Goal: Task Accomplishment & Management: Complete application form

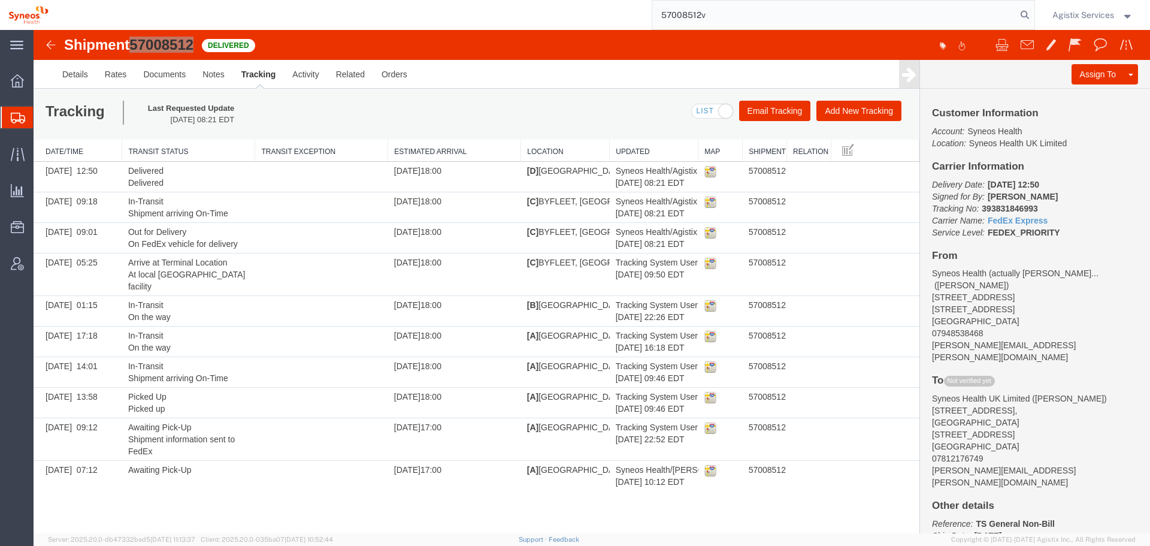
drag, startPoint x: 580, startPoint y: 9, endPoint x: 524, endPoint y: 25, distance: 58.0
click at [548, 17] on div "57008512v" at bounding box center [546, 15] width 978 height 30
paste input "29240"
type input "57029240"
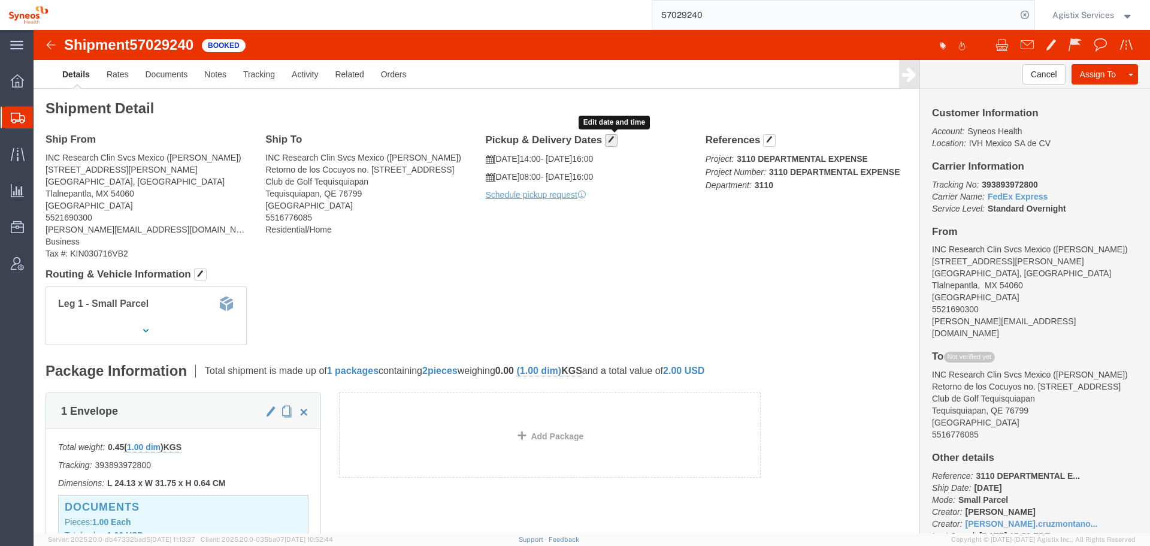
click span "button"
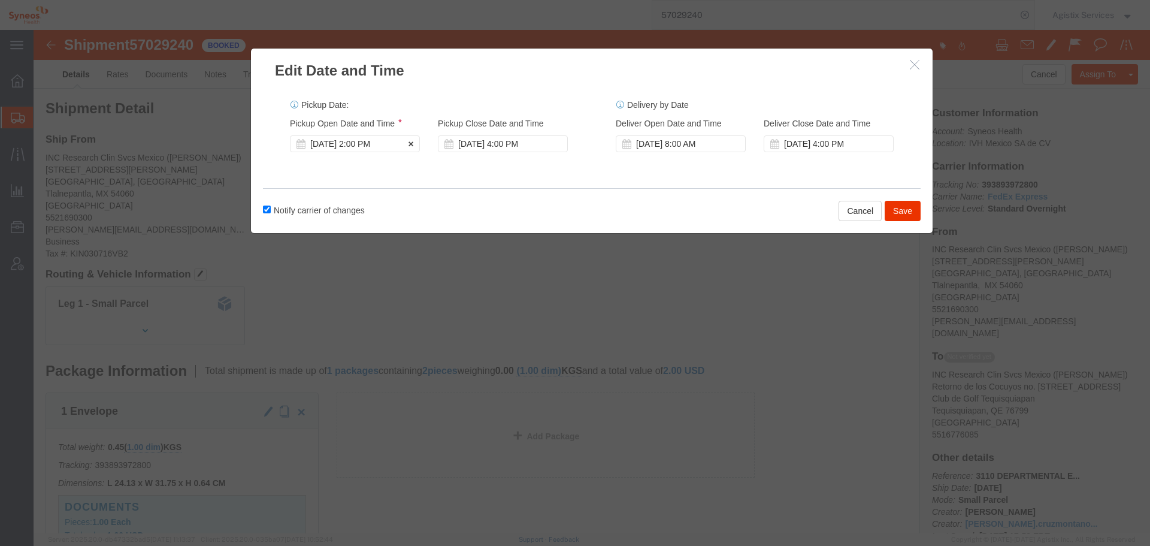
click div "[DATE] 2:00 PM"
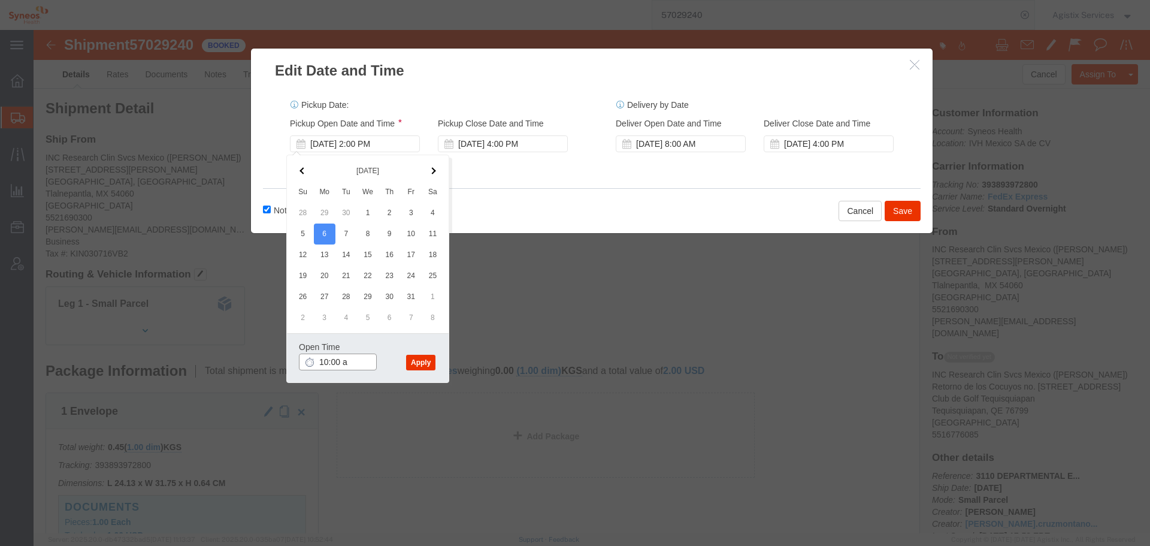
click input "10:00 a"
type input "11:00 a"
click button "Apply"
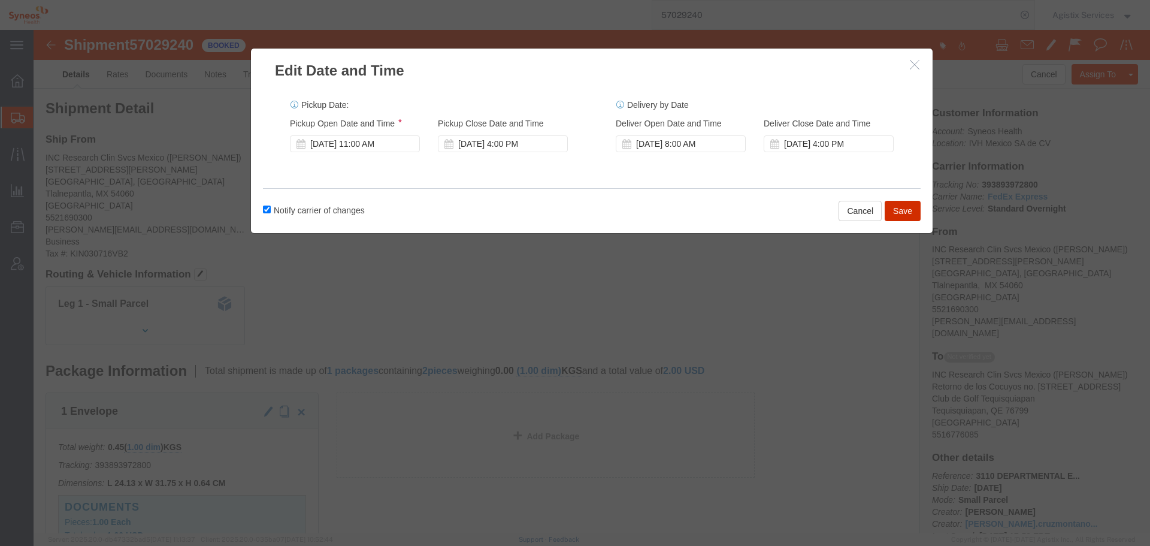
click button "Save"
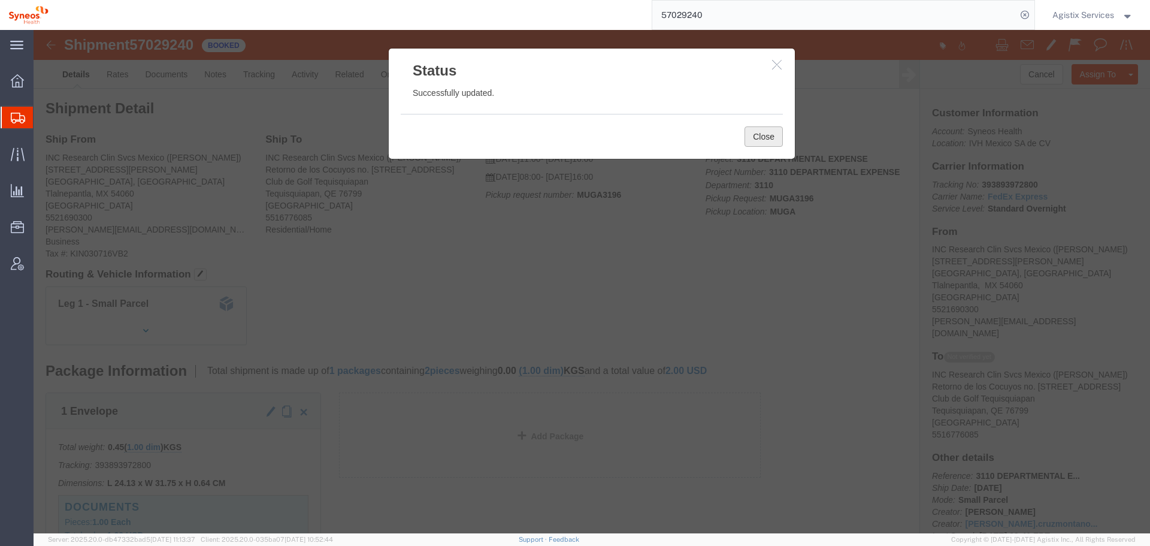
click button "Close"
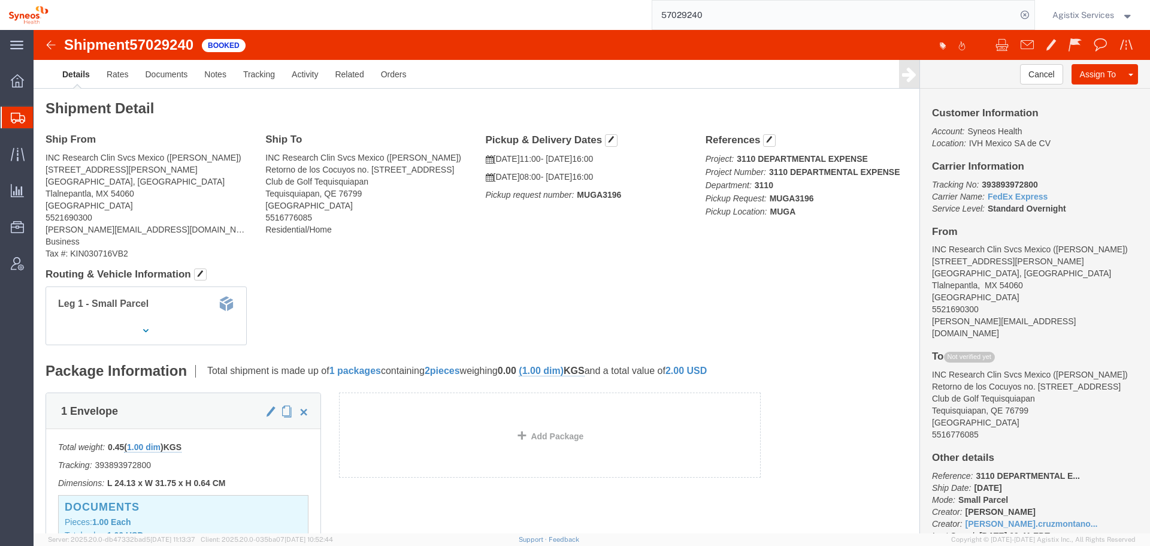
drag, startPoint x: 745, startPoint y: 7, endPoint x: 333, endPoint y: 63, distance: 415.9
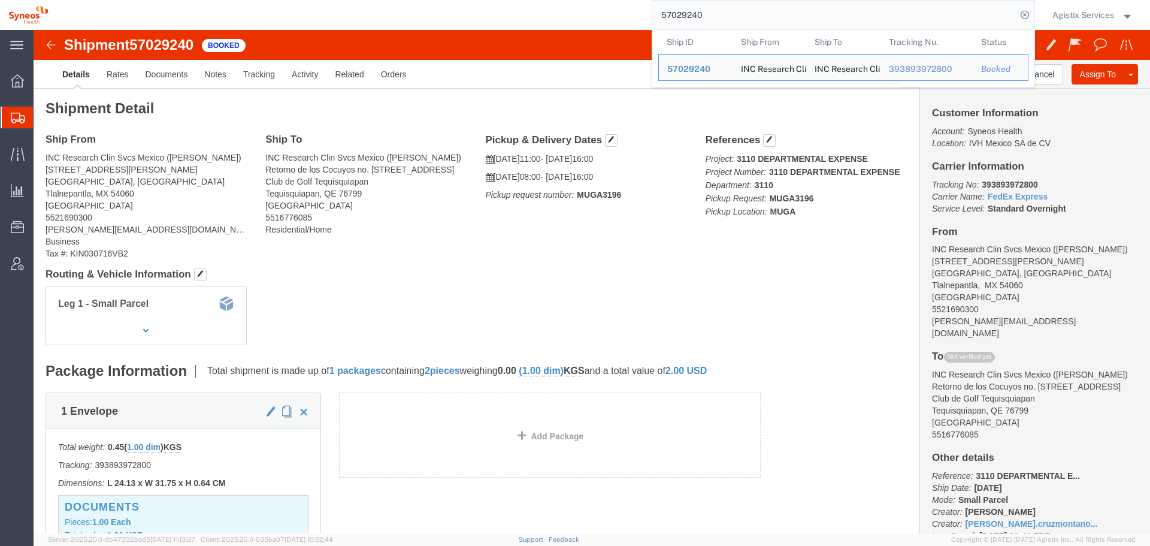
paste input "34347"
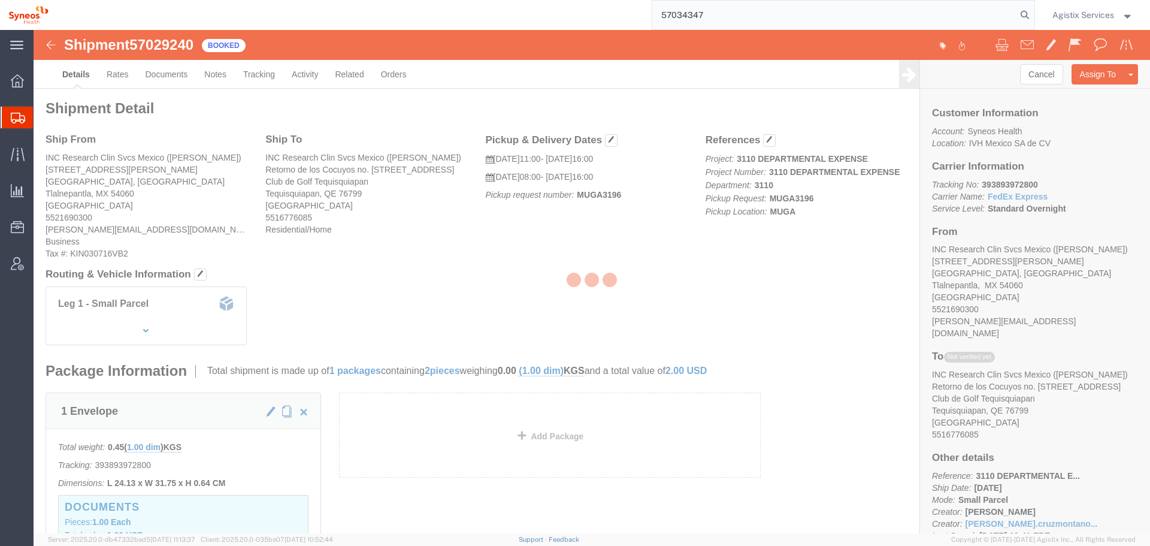
type input "57034347"
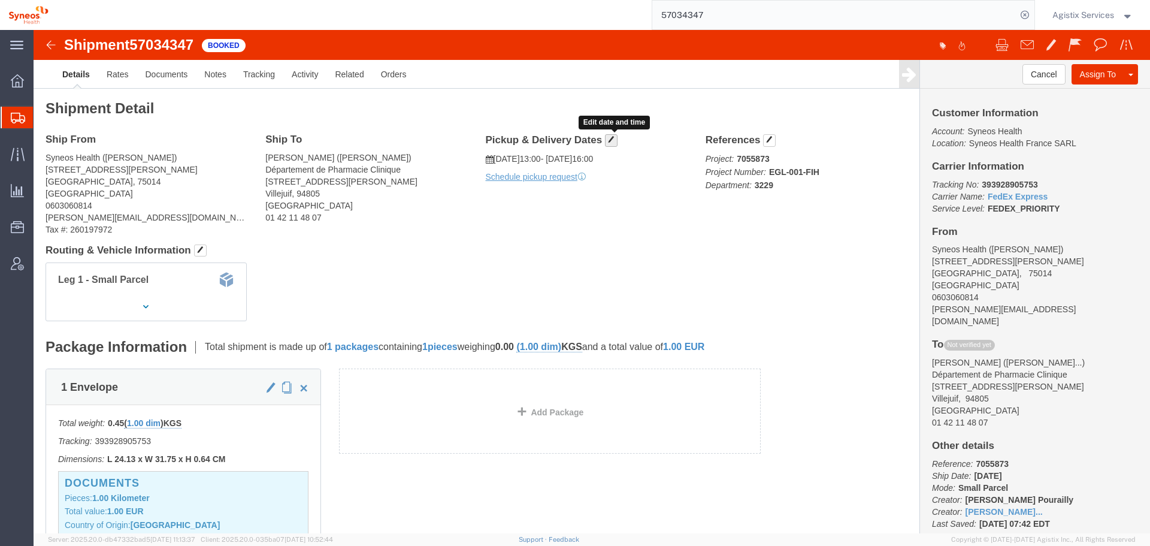
click span "button"
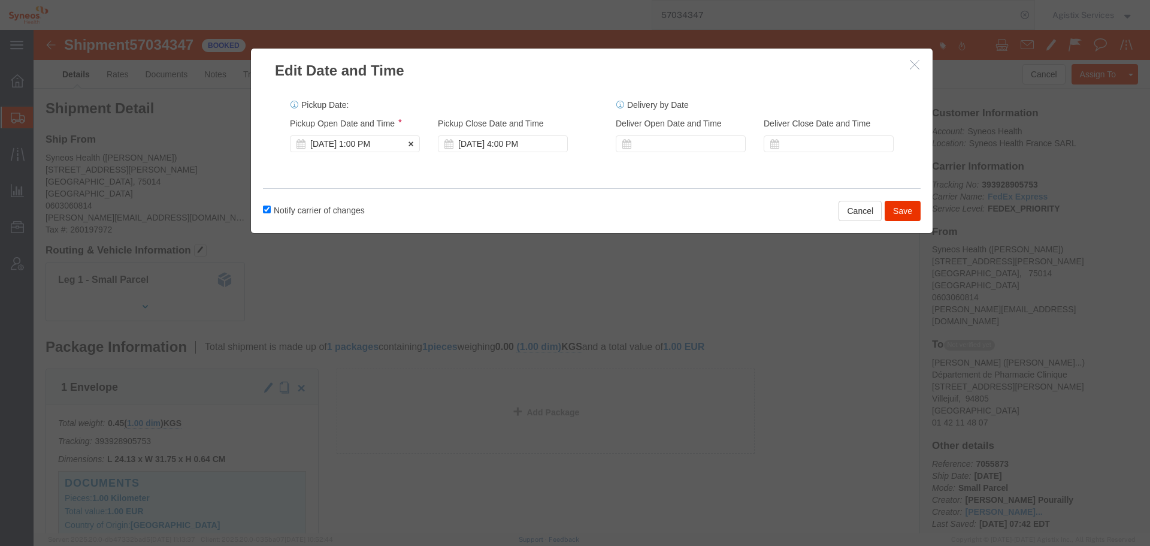
click div "[DATE] 1:00 PM"
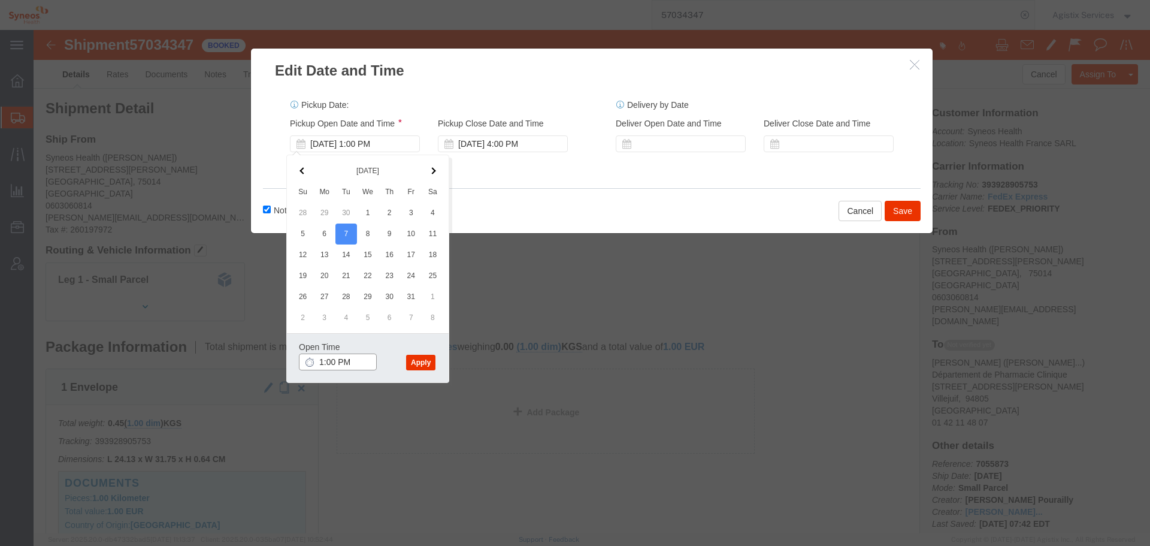
click input "1:00 PM"
type input "10:00 a"
click button "Apply"
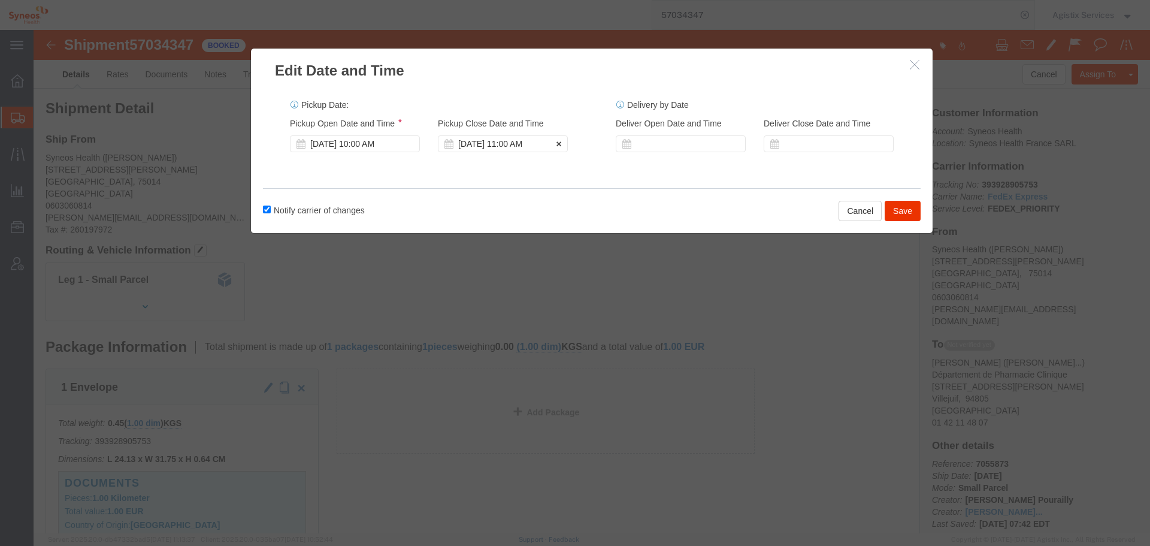
click div "[DATE] 11:00 AM"
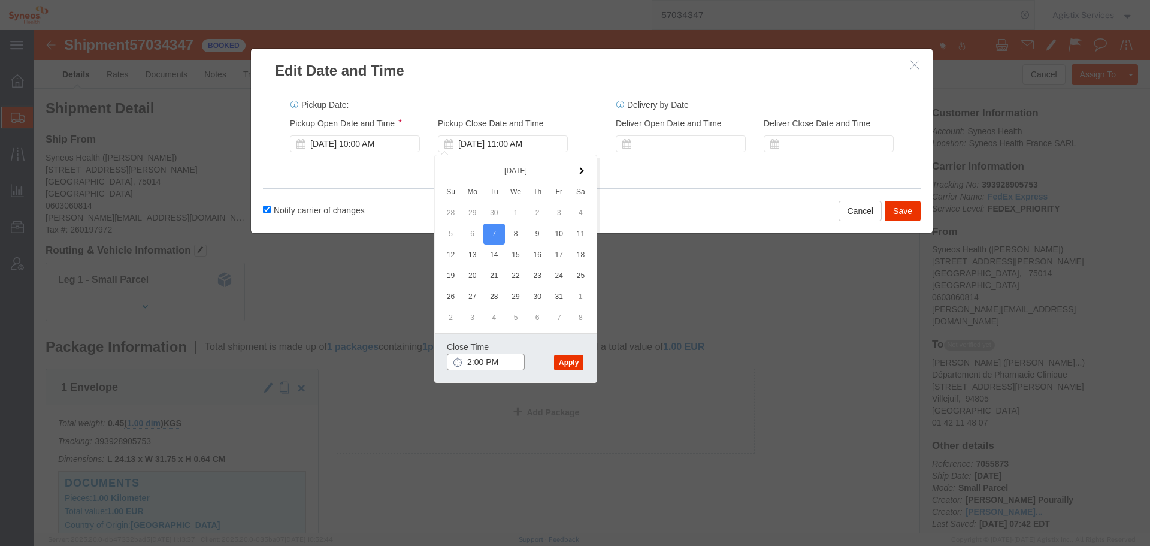
type input "2:00 PM"
click div "Close Time 2:00 PM [DATE] 11:00 AM - [DATE] 11:00 AM Cancel Apply"
click button "Apply"
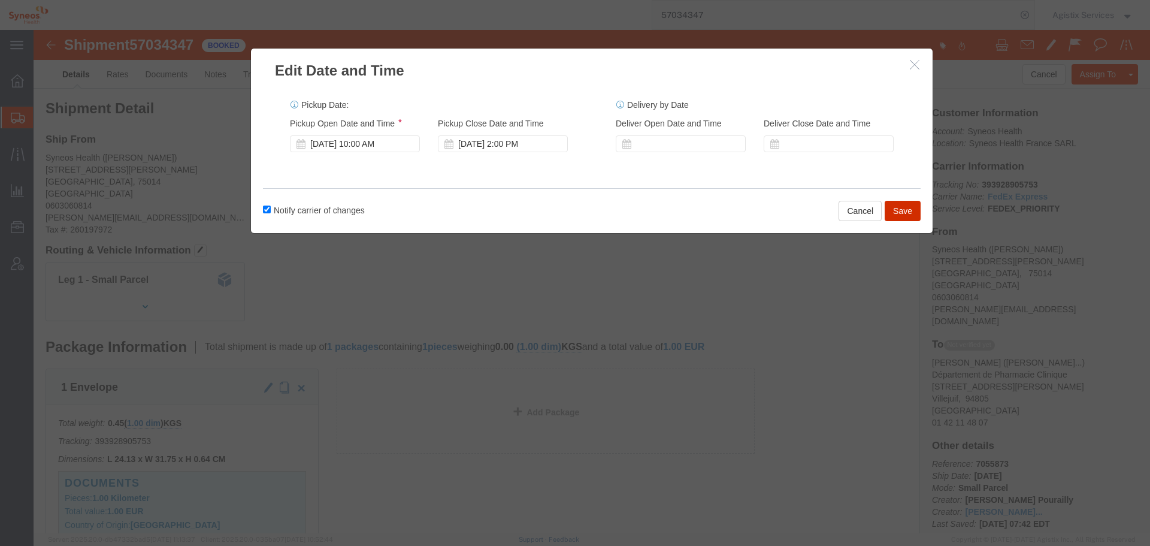
click button "Save"
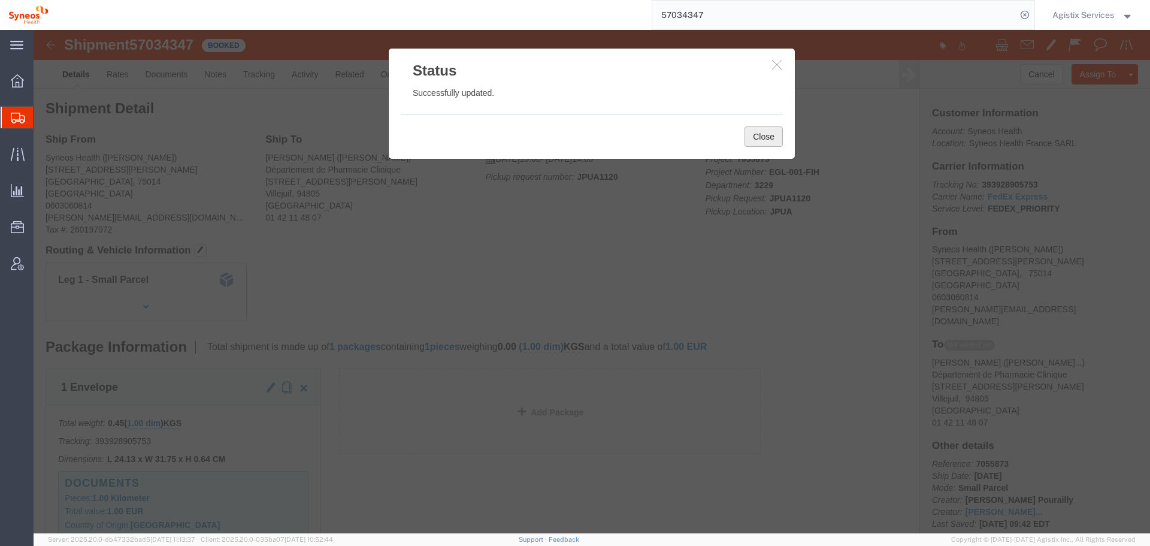
drag, startPoint x: 763, startPoint y: 139, endPoint x: 729, endPoint y: 109, distance: 45.0
click button "Close"
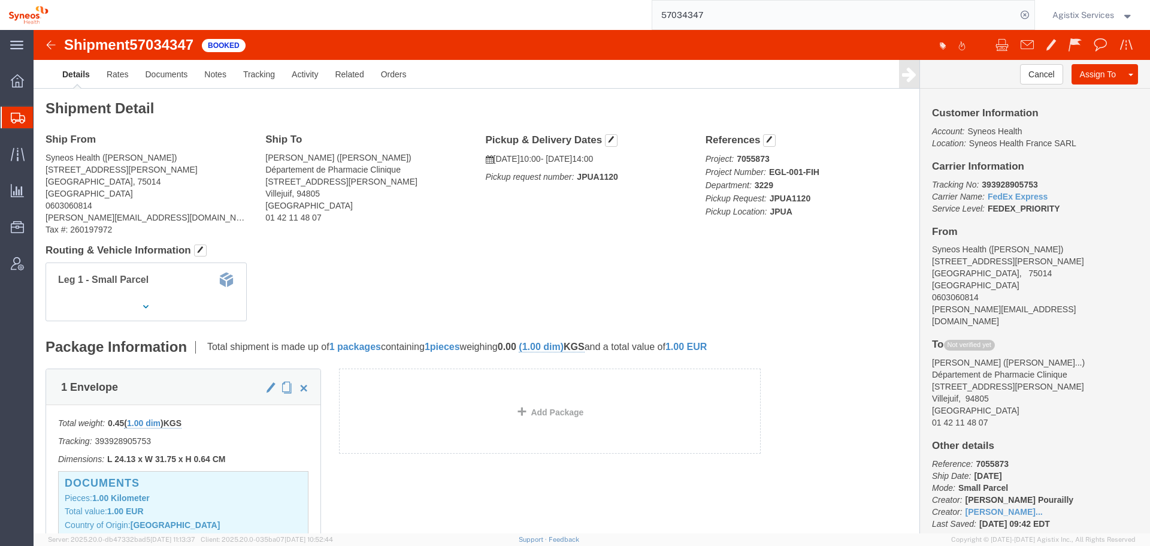
drag, startPoint x: 726, startPoint y: 20, endPoint x: 484, endPoint y: 29, distance: 241.5
click at [533, 20] on div "57034347" at bounding box center [546, 15] width 978 height 30
paste input "31"
type input "57034331"
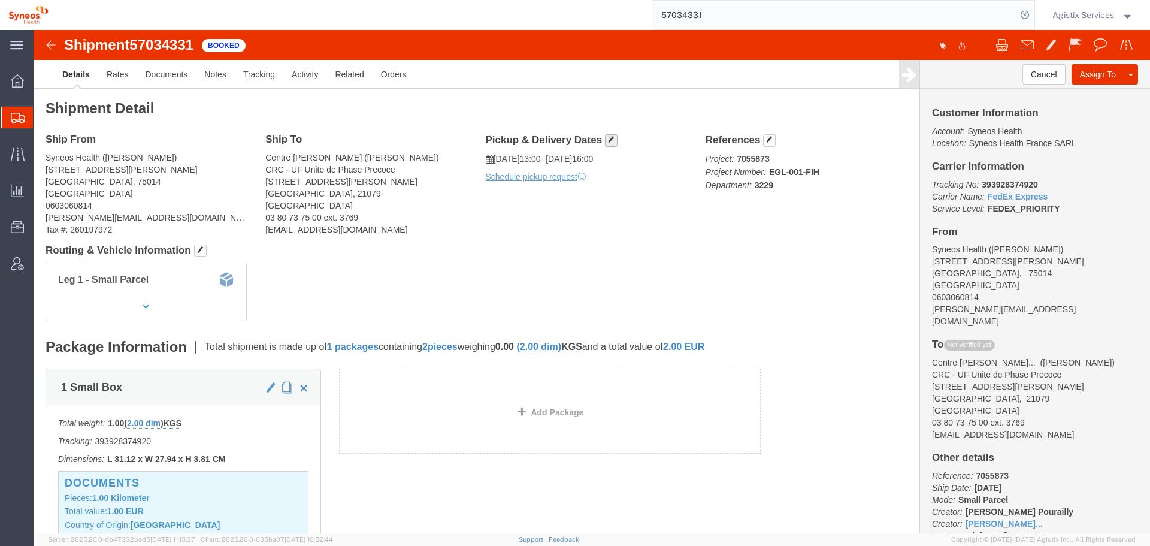
drag, startPoint x: 611, startPoint y: 140, endPoint x: 578, endPoint y: 110, distance: 45.0
click span "button"
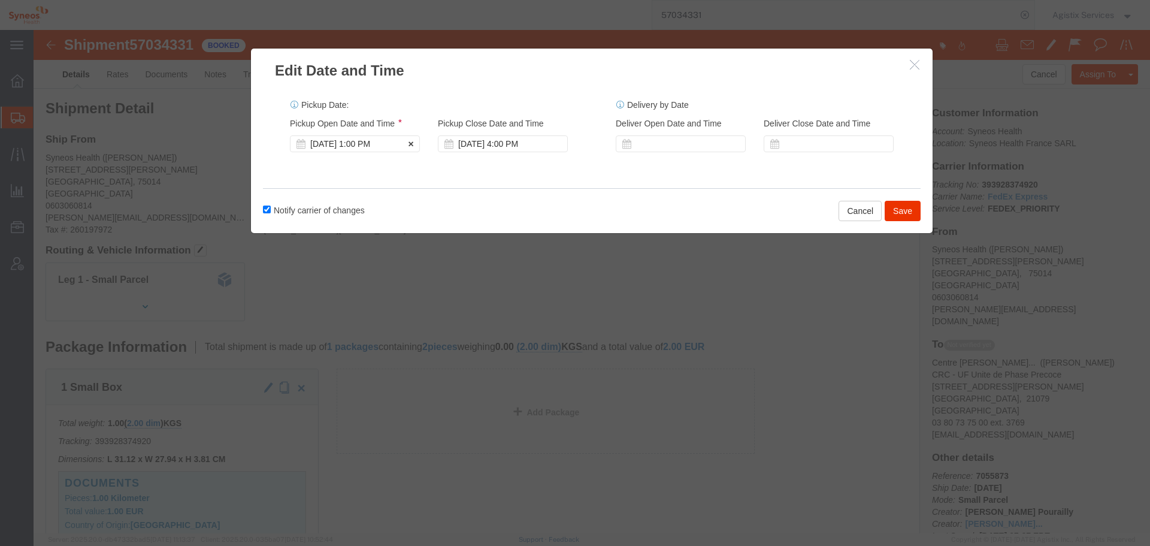
click div "[DATE] 1:00 PM"
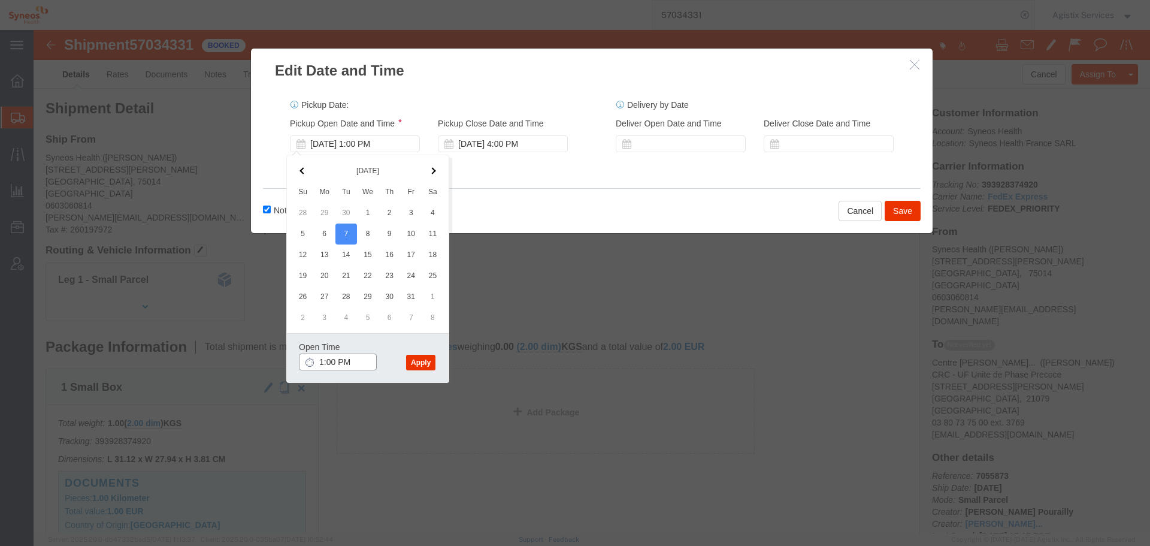
click input "1:00 PM"
type input "10:00 a"
click button "Apply"
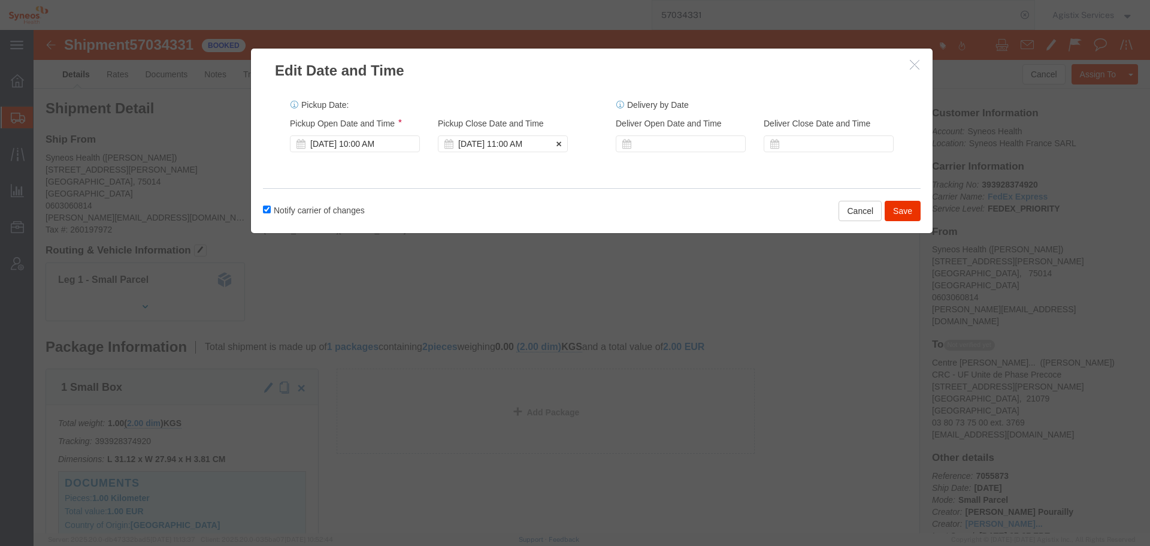
click div "[DATE] 11:00 AM"
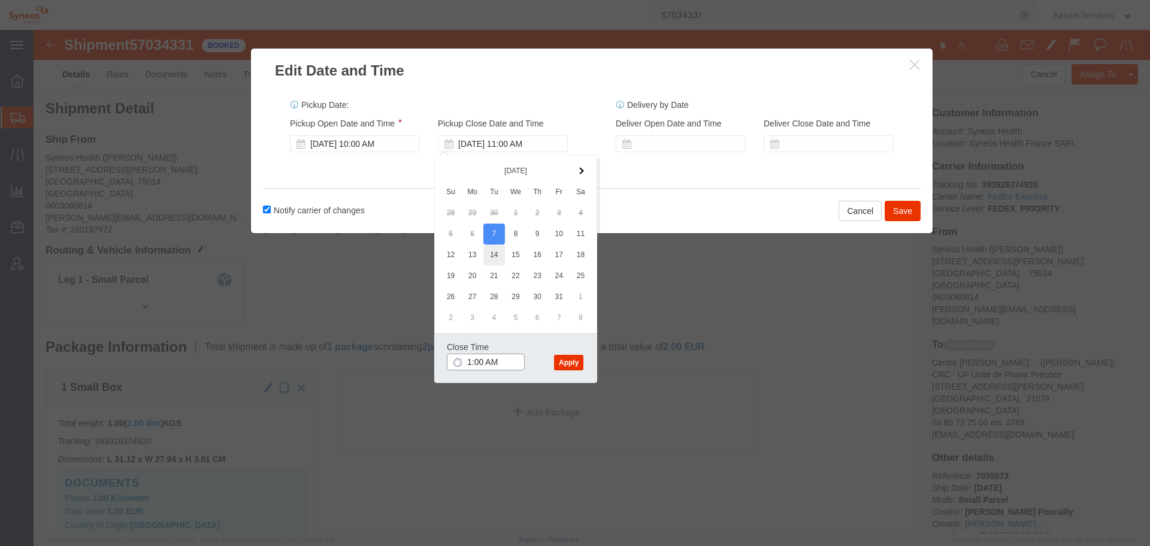
type input "14:00 AM"
click button "Apply"
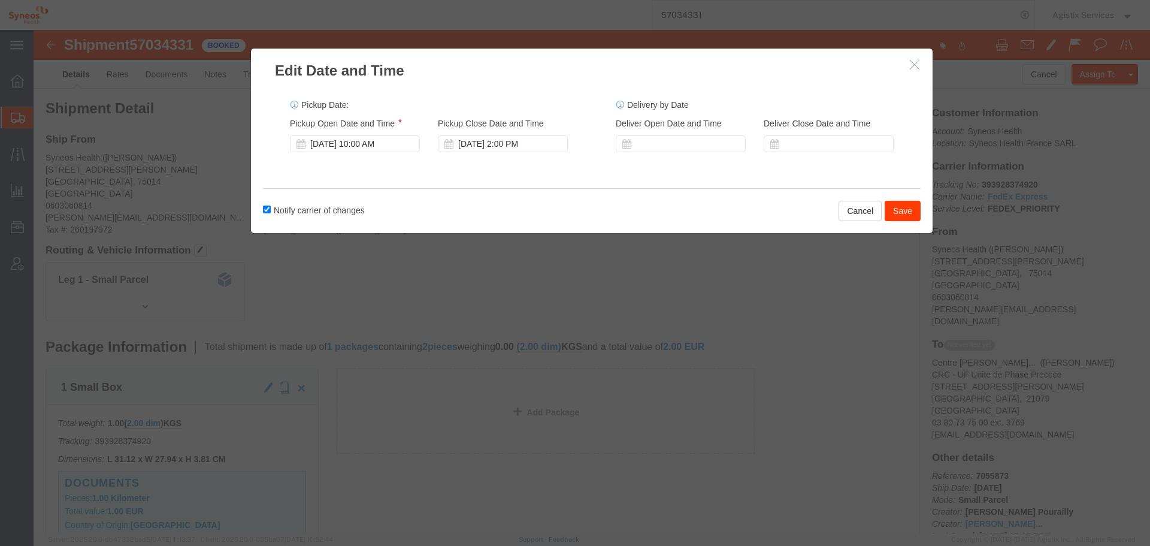
click div "Notify carrier of changes Cancel Save"
click button "Save"
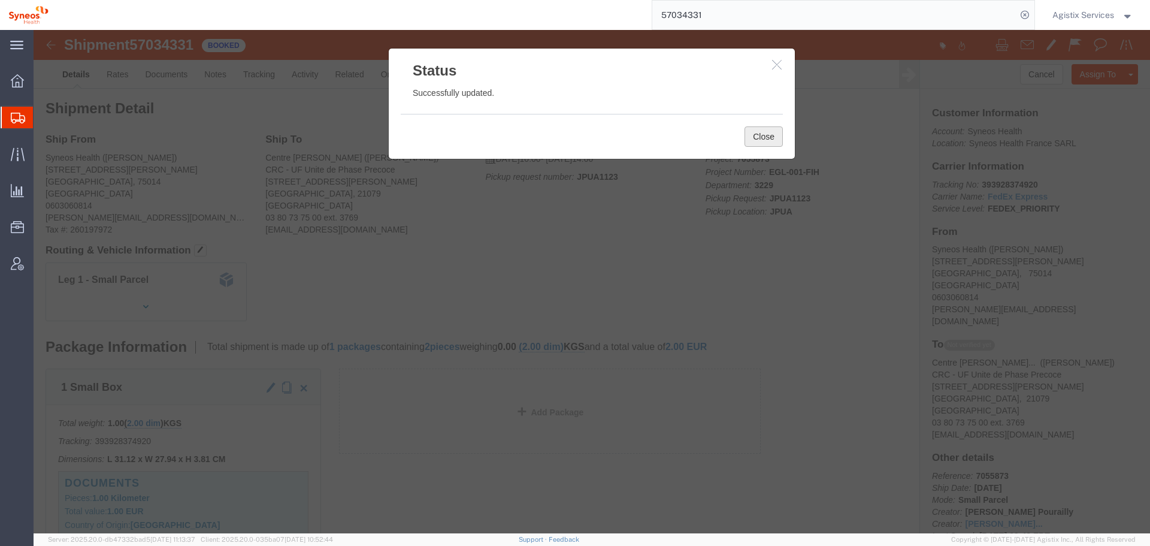
click button "Close"
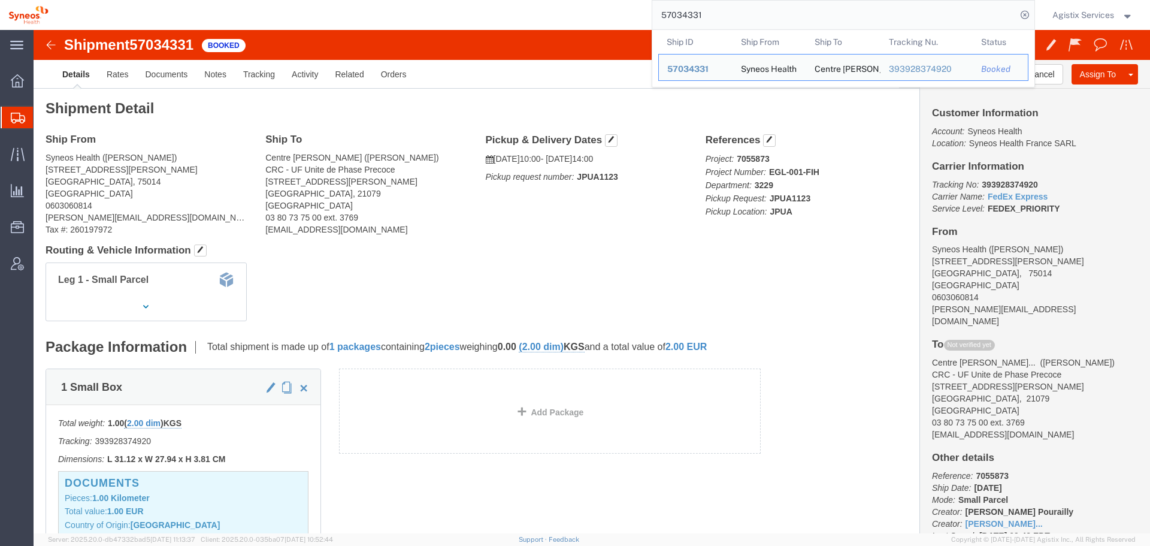
drag, startPoint x: 749, startPoint y: 19, endPoint x: 353, endPoint y: 3, distance: 396.2
paste input "40"
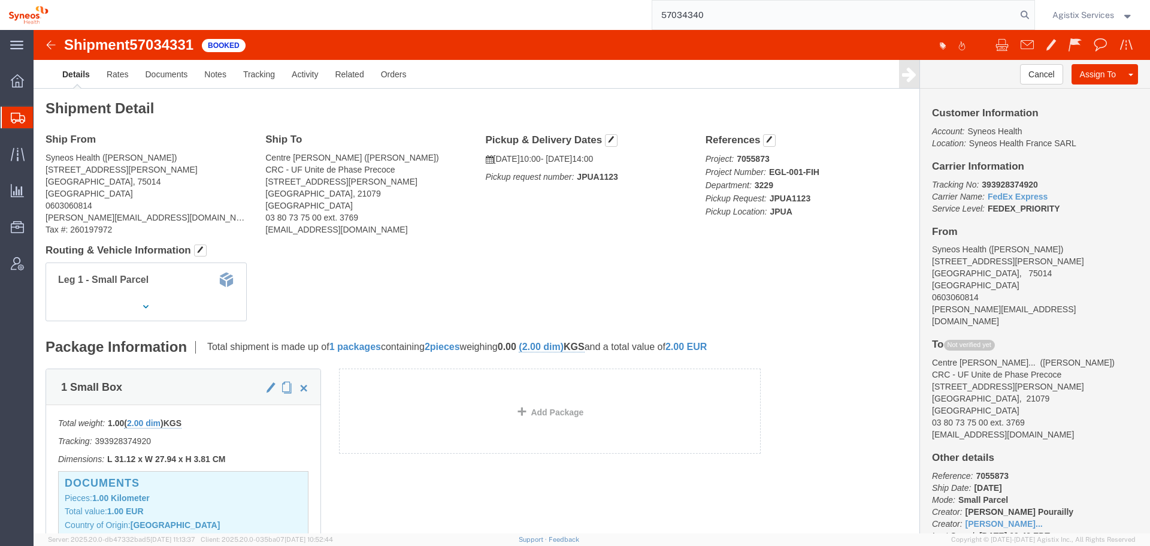
type input "57034340"
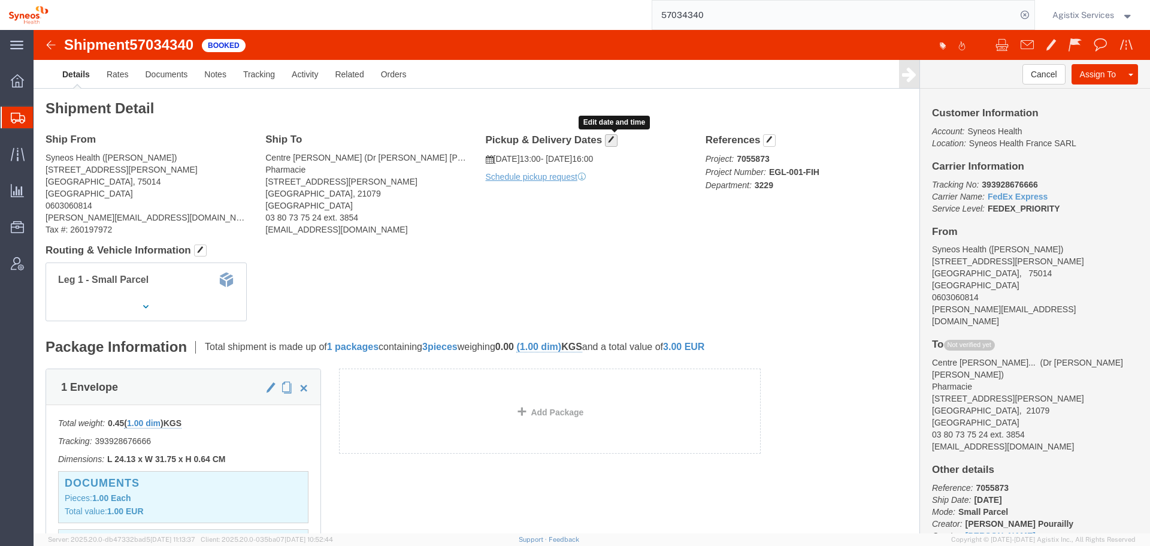
click span "button"
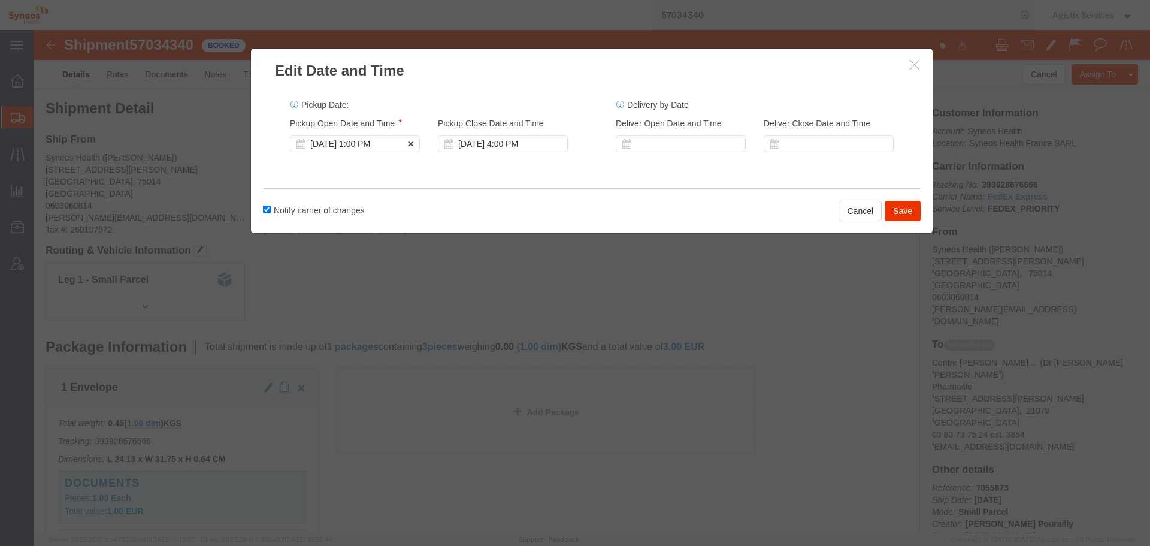
click div "[DATE] 1:00 PM"
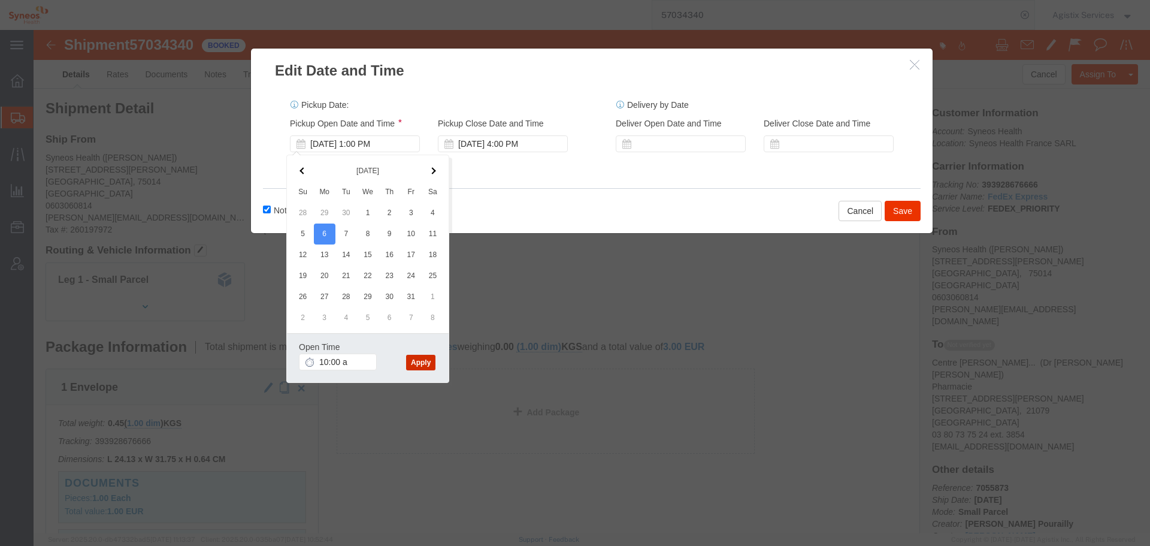
type input "10:00 AM"
click button "Apply"
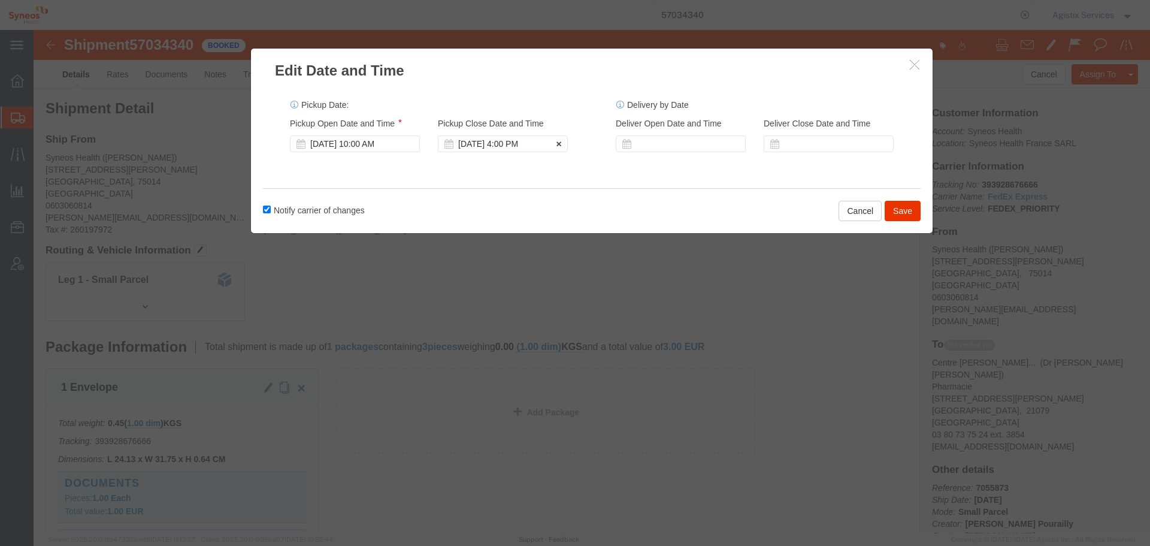
click div "[DATE] 4:00 PM"
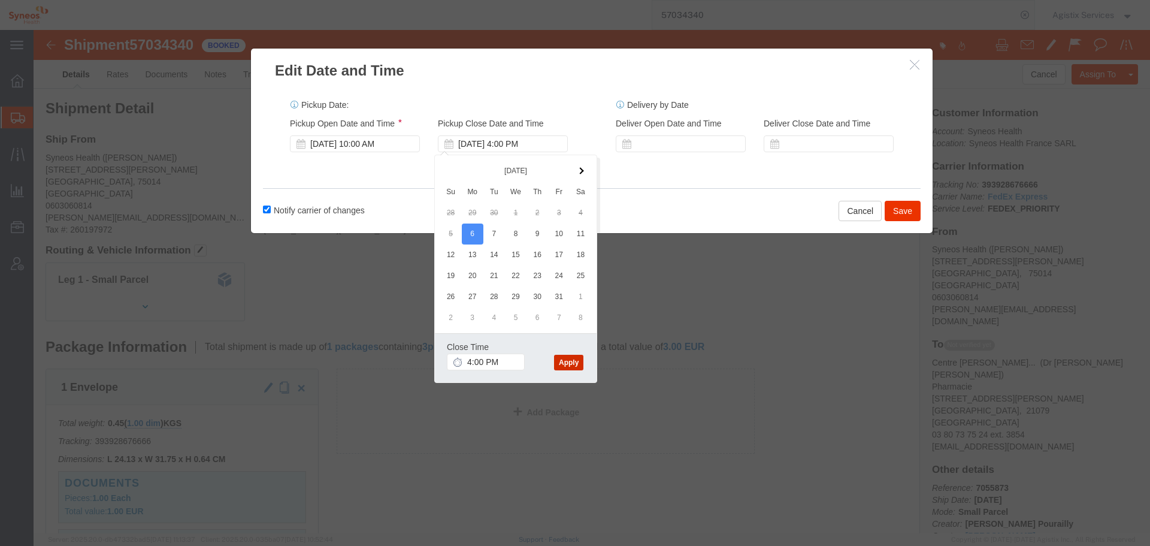
click button "Apply"
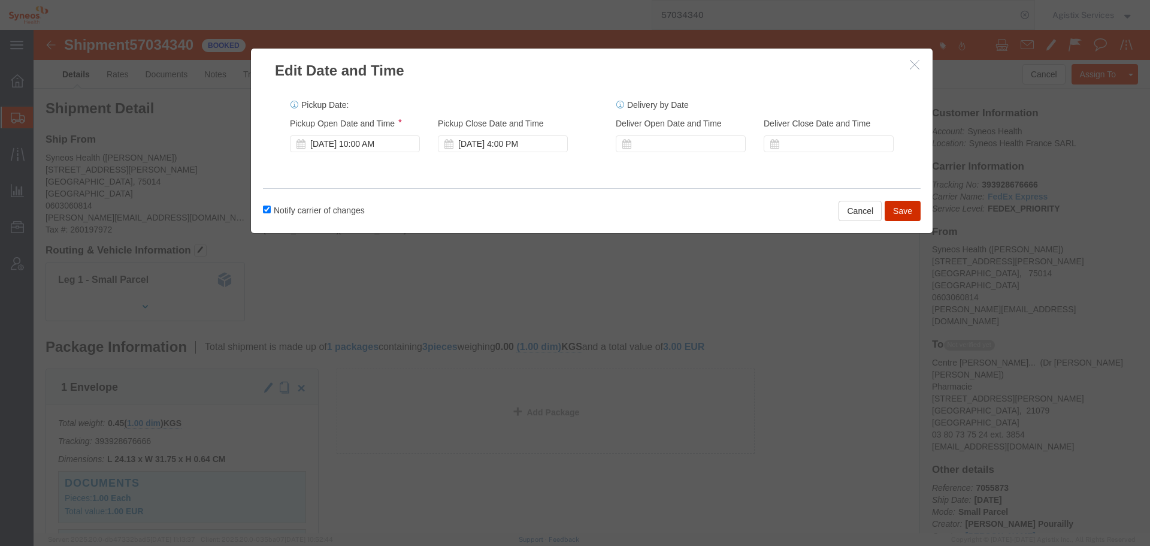
click button "Save"
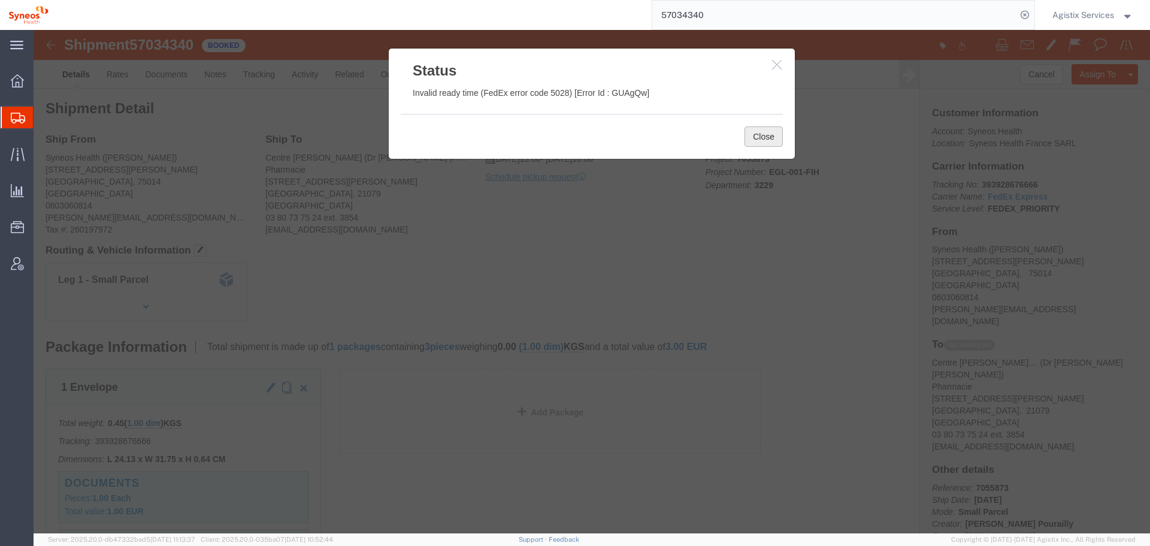
drag, startPoint x: 774, startPoint y: 135, endPoint x: 740, endPoint y: 105, distance: 45.0
click button "Close"
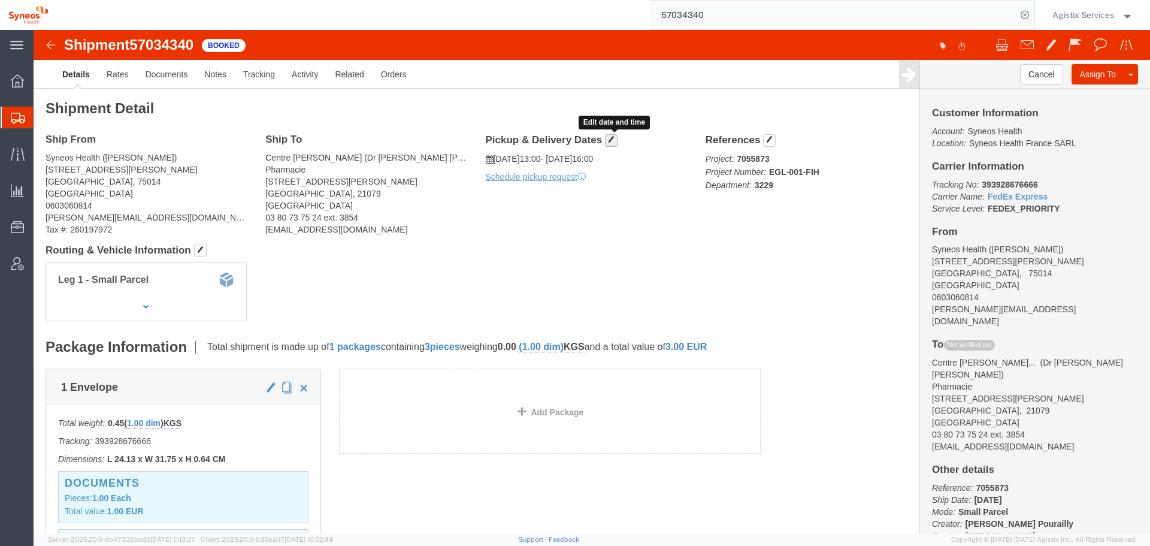
click span "button"
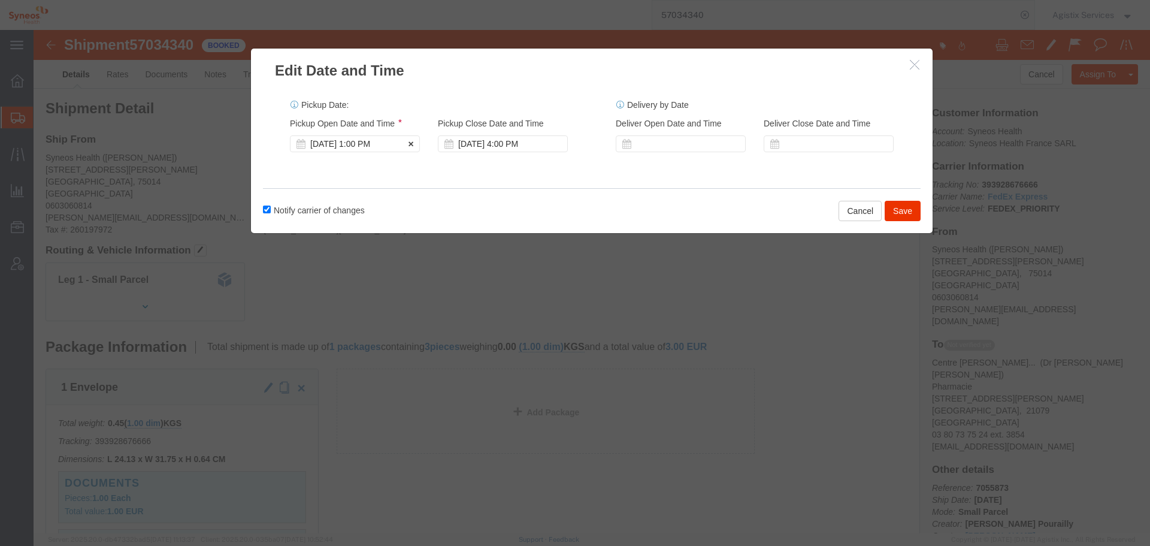
click div "[DATE] 1:00 PM"
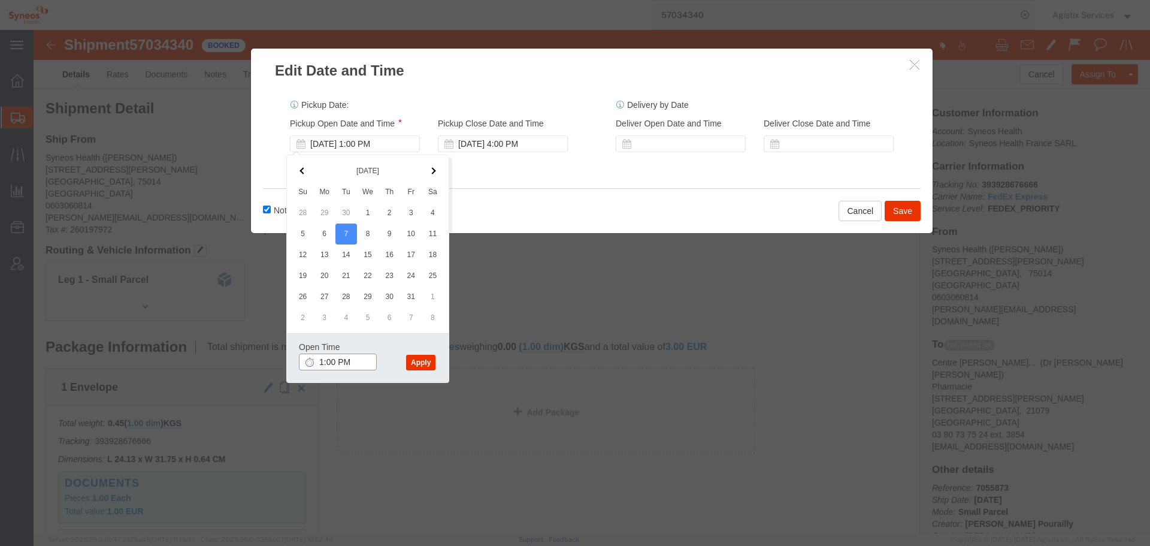
click input "1:00 PM"
type input "10:00 AM"
drag, startPoint x: 404, startPoint y: 331, endPoint x: 396, endPoint y: 331, distance: 7.8
click div "Open Time 10:00 AM [DATE] 1:00 PM - [DATE] 1:00 PM Cancel Apply"
click button "Apply"
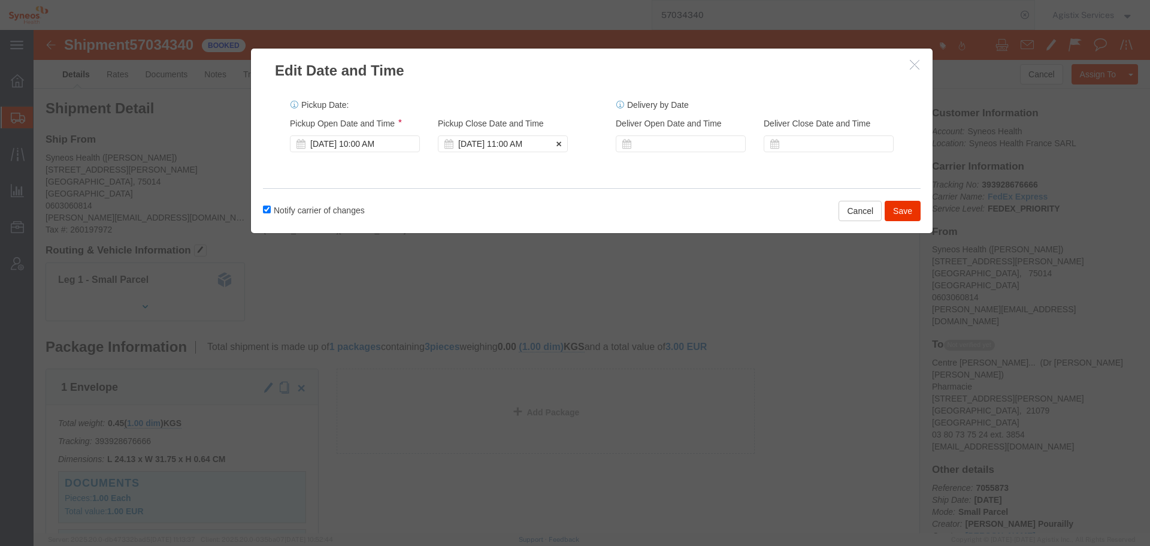
click div "[DATE] 11:00 AM"
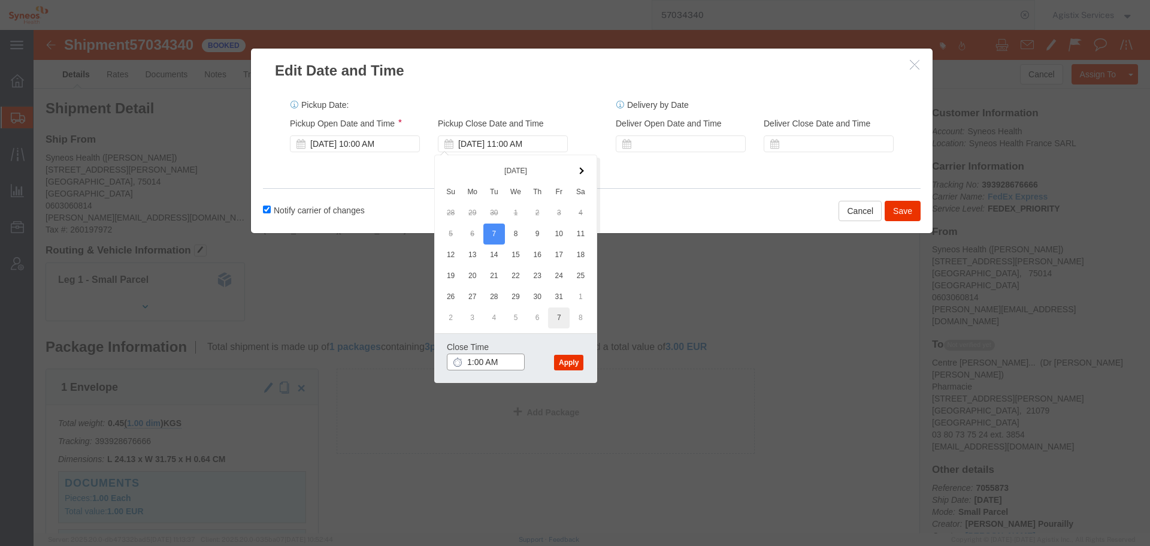
type input "14:00 AM"
click button "Apply"
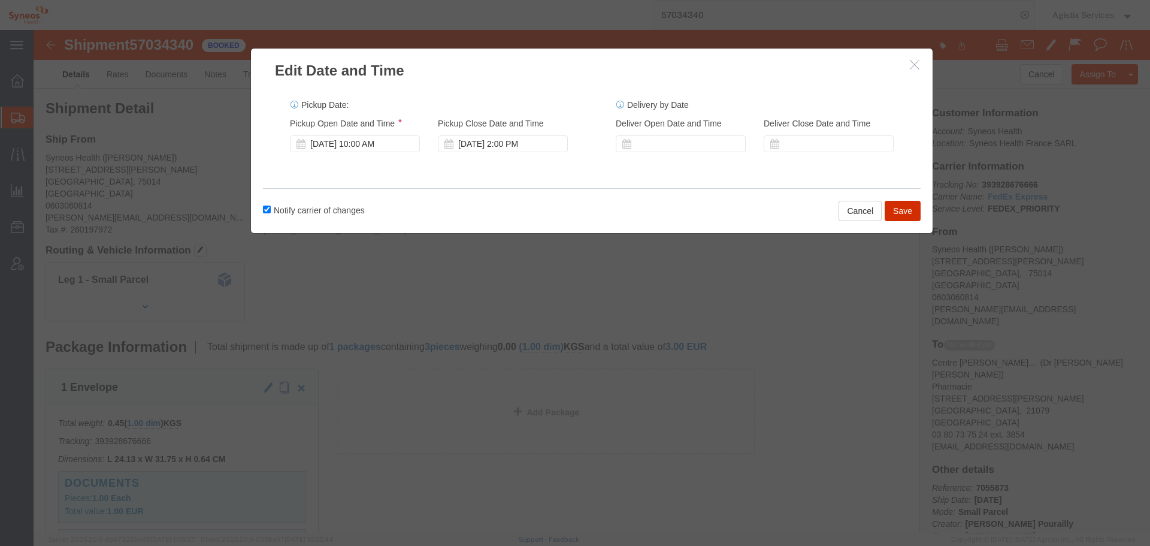
click button "Save"
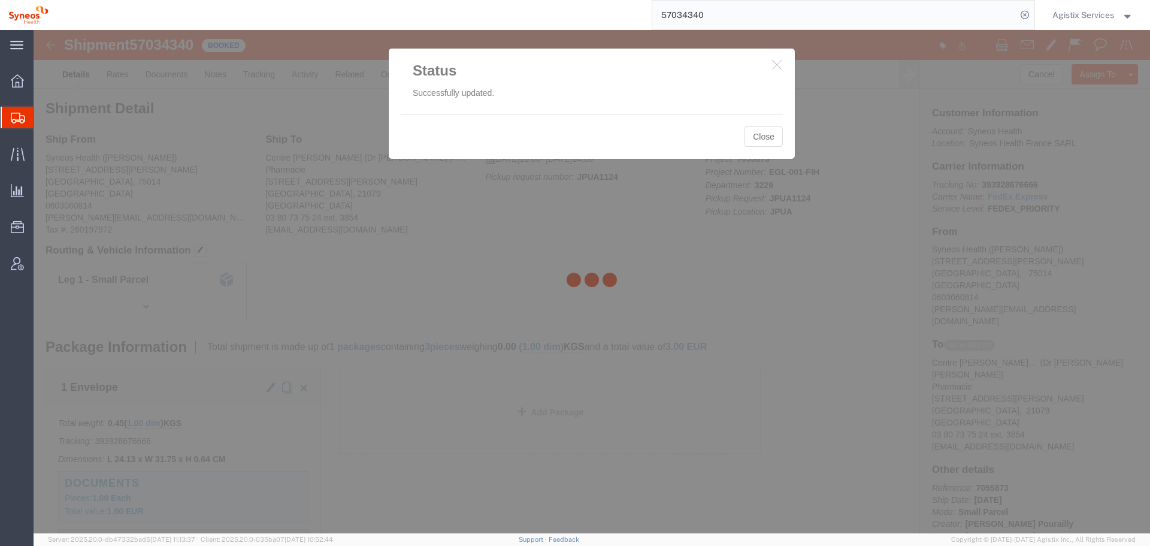
click at [764, 133] on div at bounding box center [592, 281] width 1116 height 503
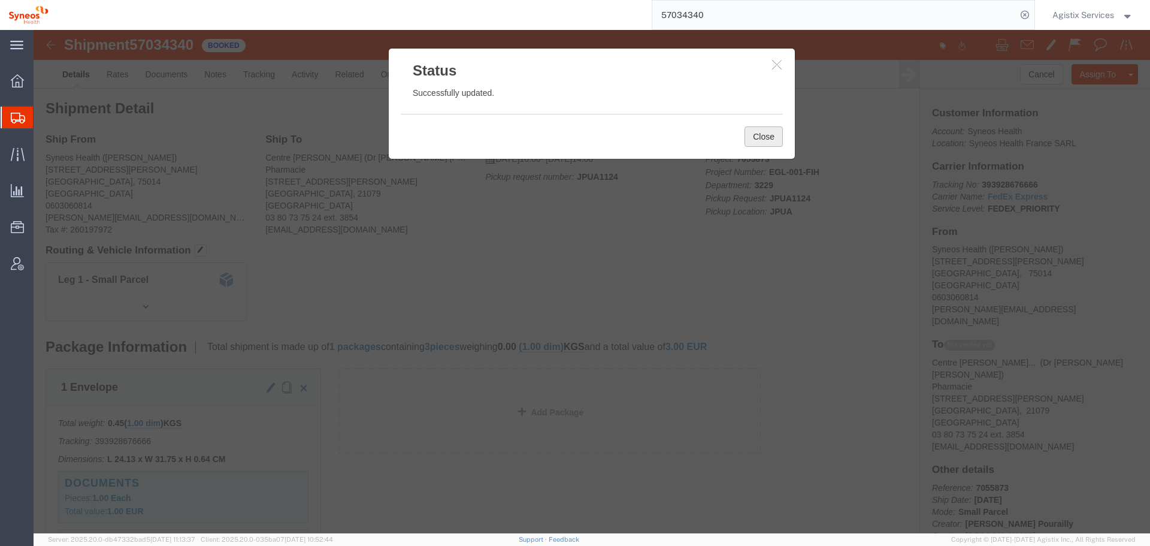
click button "Close"
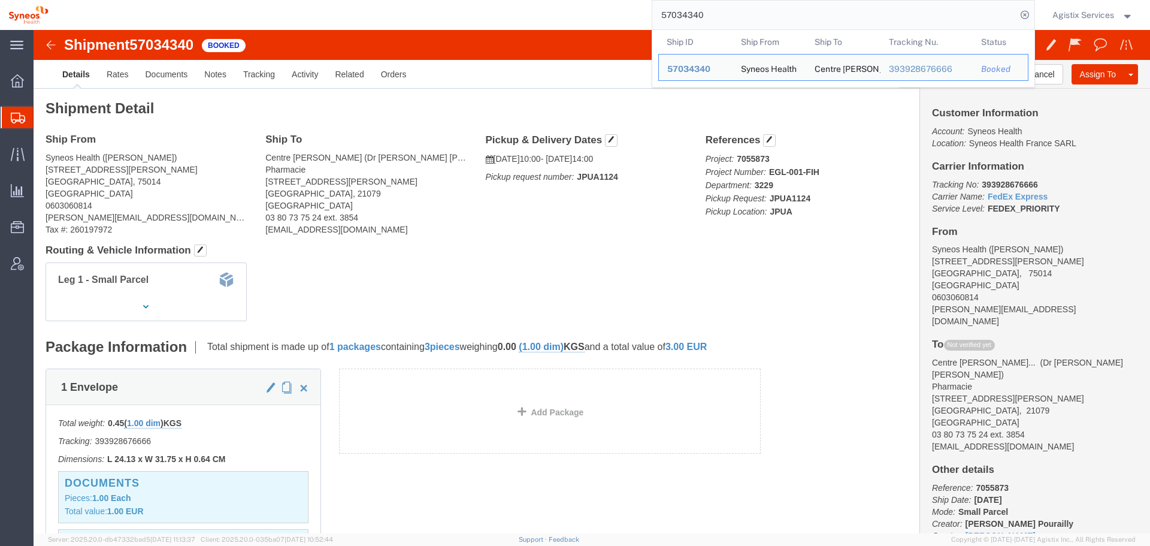
drag, startPoint x: 541, startPoint y: 18, endPoint x: 473, endPoint y: 20, distance: 68.9
click at [491, 19] on div "57034340 Ship ID Ship From Ship To Tracking Nu. Status Ship ID 57034340 Ship Fr…" at bounding box center [546, 15] width 978 height 30
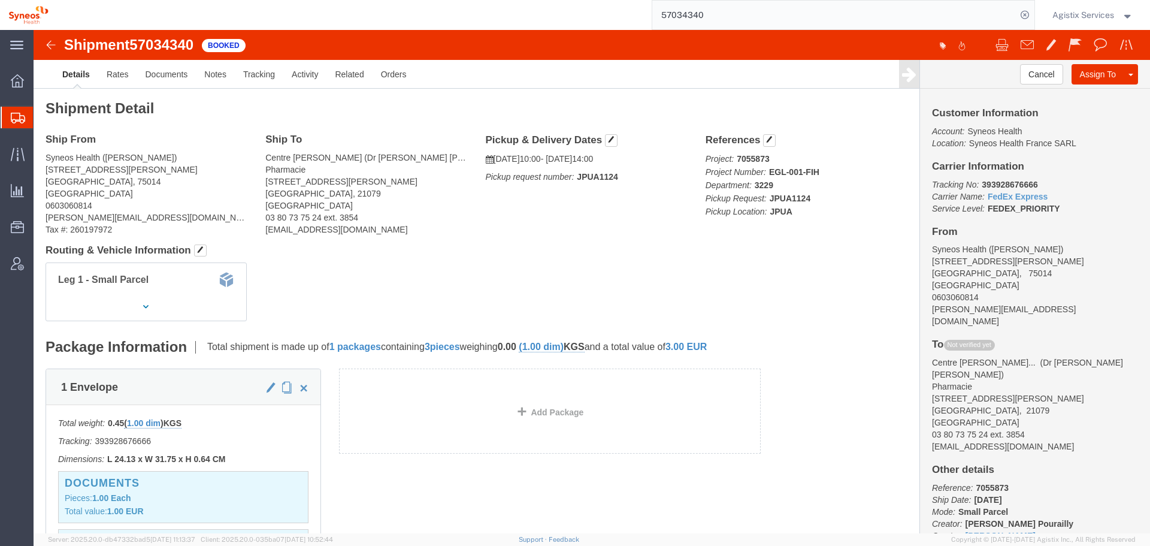
paste input "282"
type input "57034282"
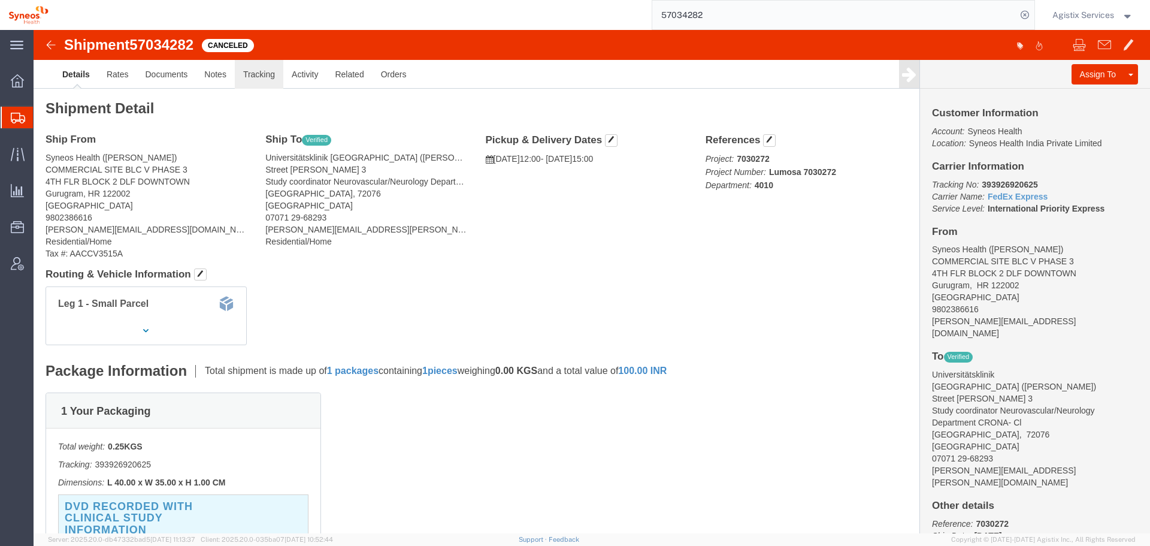
drag, startPoint x: 247, startPoint y: 48, endPoint x: 261, endPoint y: 47, distance: 13.8
click link "Tracking"
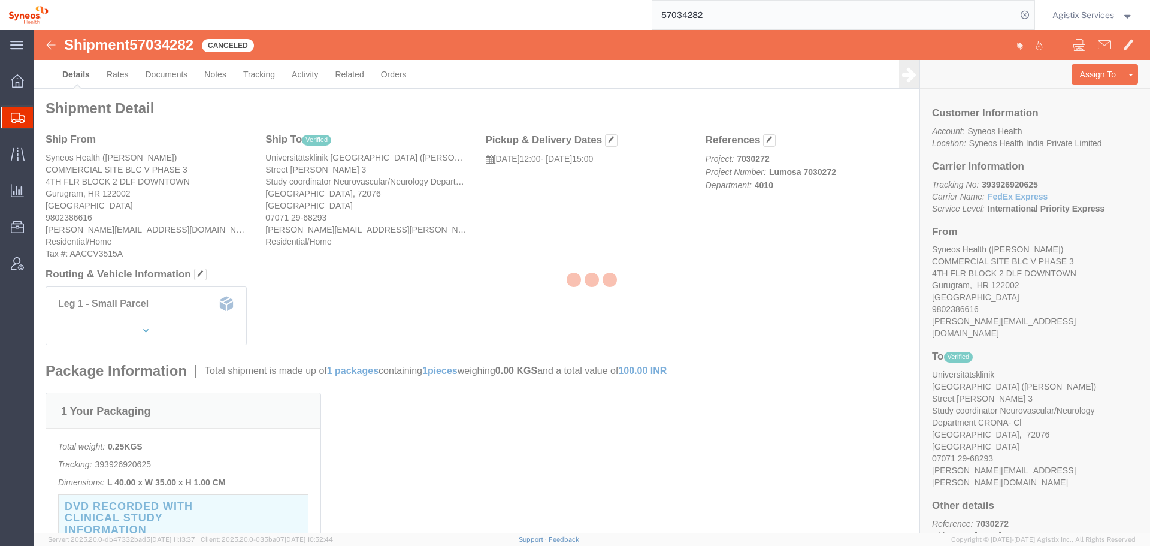
click at [295, 77] on div at bounding box center [592, 281] width 1116 height 503
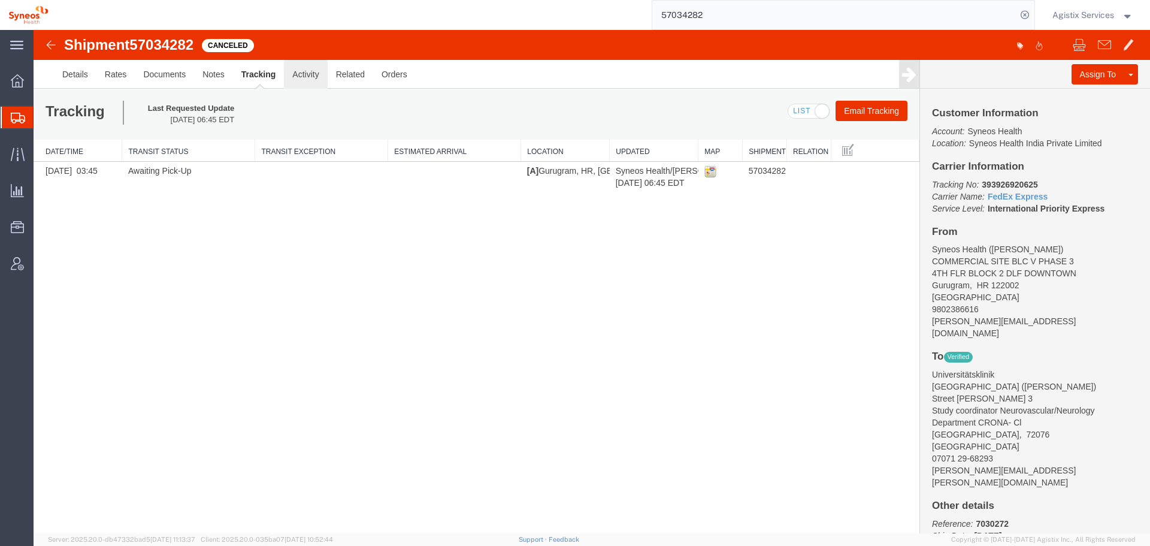
click at [309, 74] on link "Activity" at bounding box center [305, 74] width 43 height 29
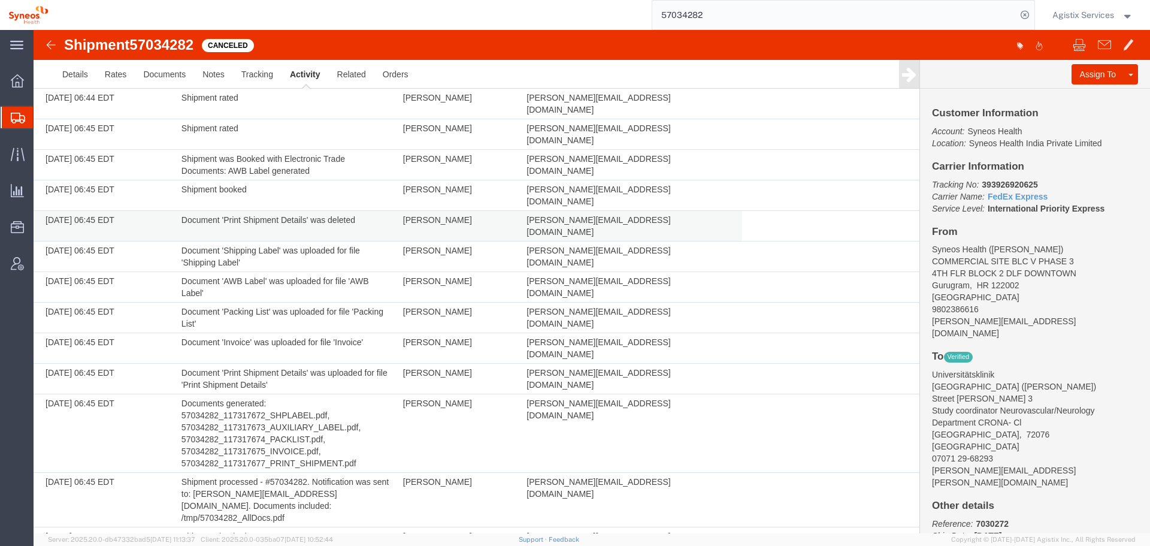
scroll to position [479, 0]
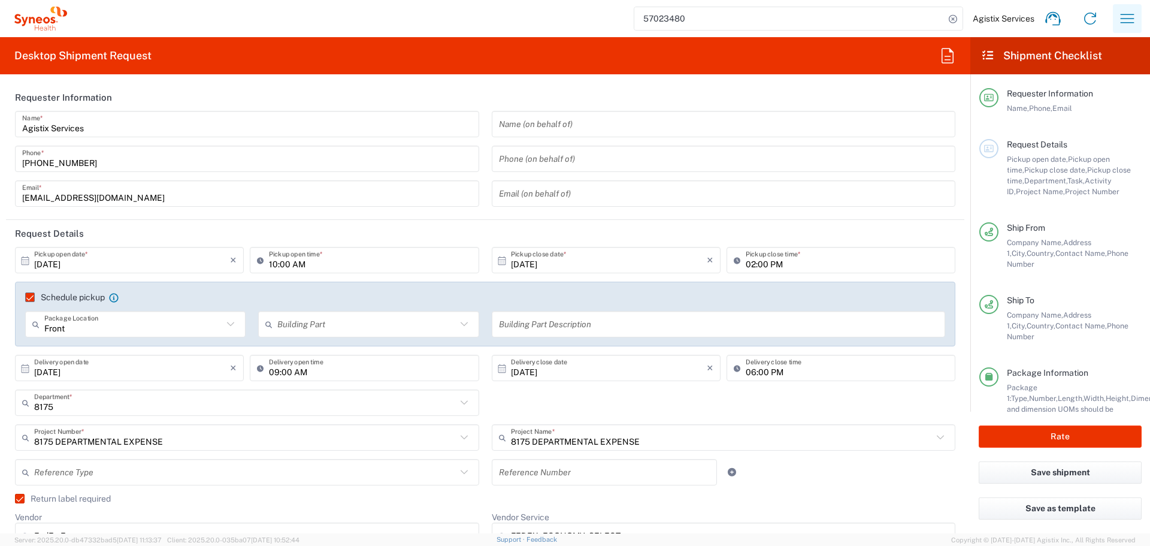
click at [1131, 17] on icon "button" at bounding box center [1127, 18] width 19 height 19
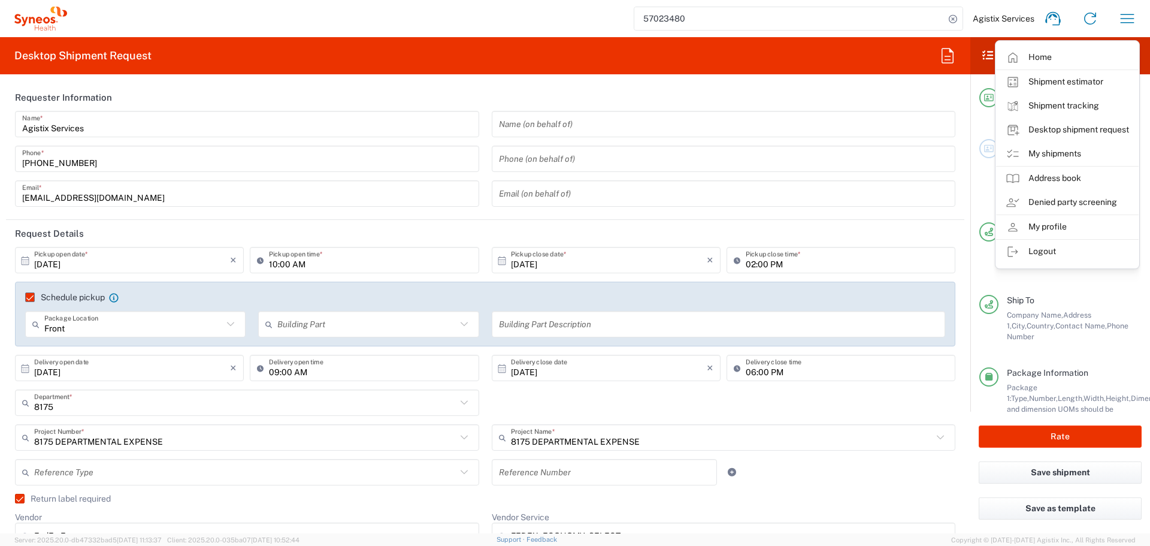
click at [1064, 129] on link "Desktop shipment request" at bounding box center [1067, 130] width 143 height 24
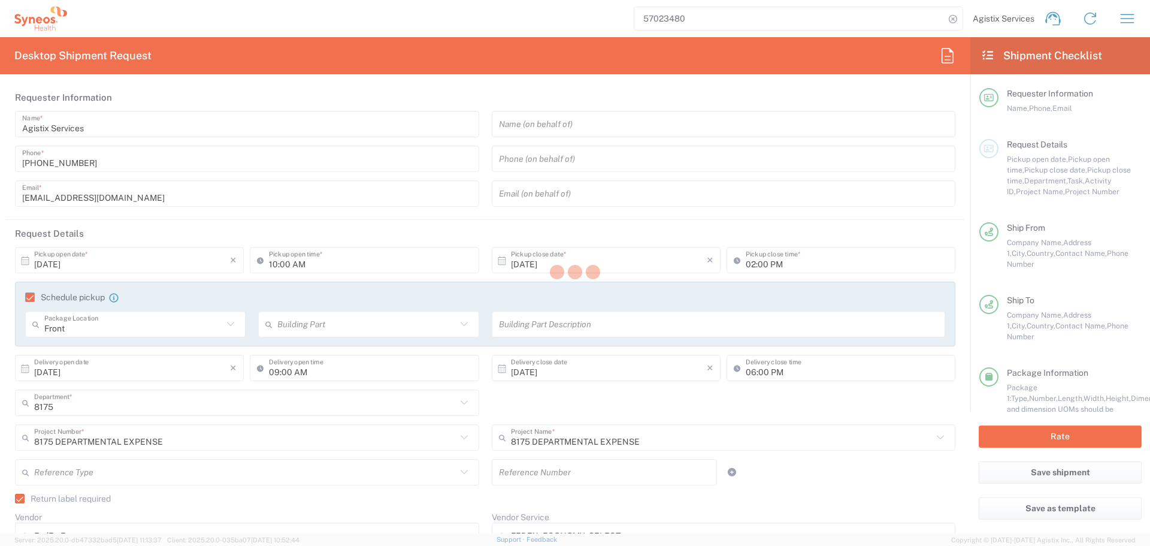
type input "Department"
type input "4510"
type input "SYNEOS HEALTH LLC [GEOGRAPHIC_DATA] [GEOGRAPHIC_DATA]"
type input "Syneos Health"
type input "1030 SYNC ST"
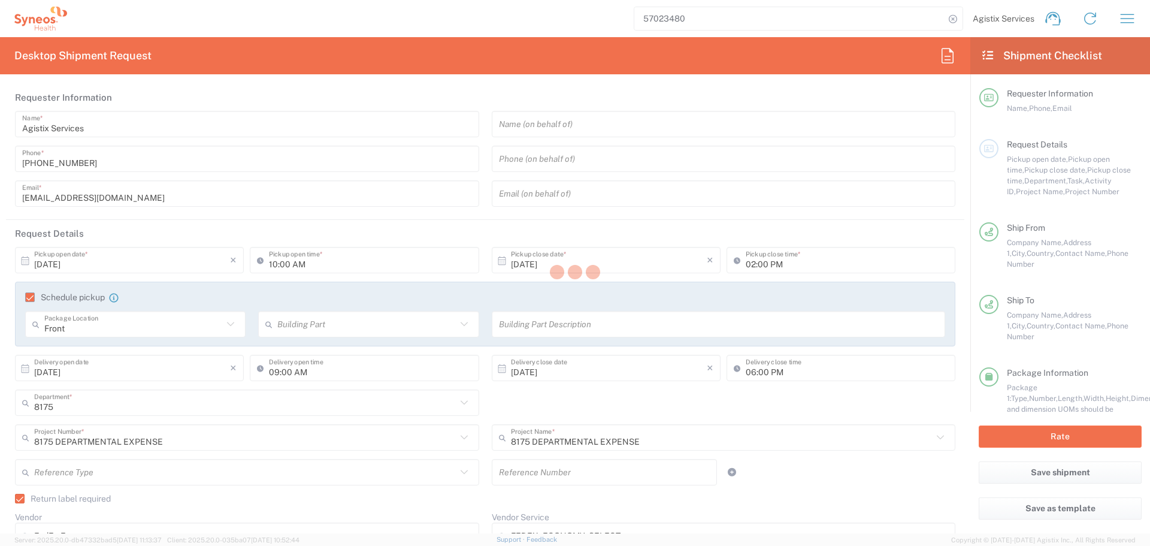
type input "Morrisville"
type input "[GEOGRAPHIC_DATA]"
type input "27560"
type input "(415) 666-2295"
type input "Sender/Shipper"
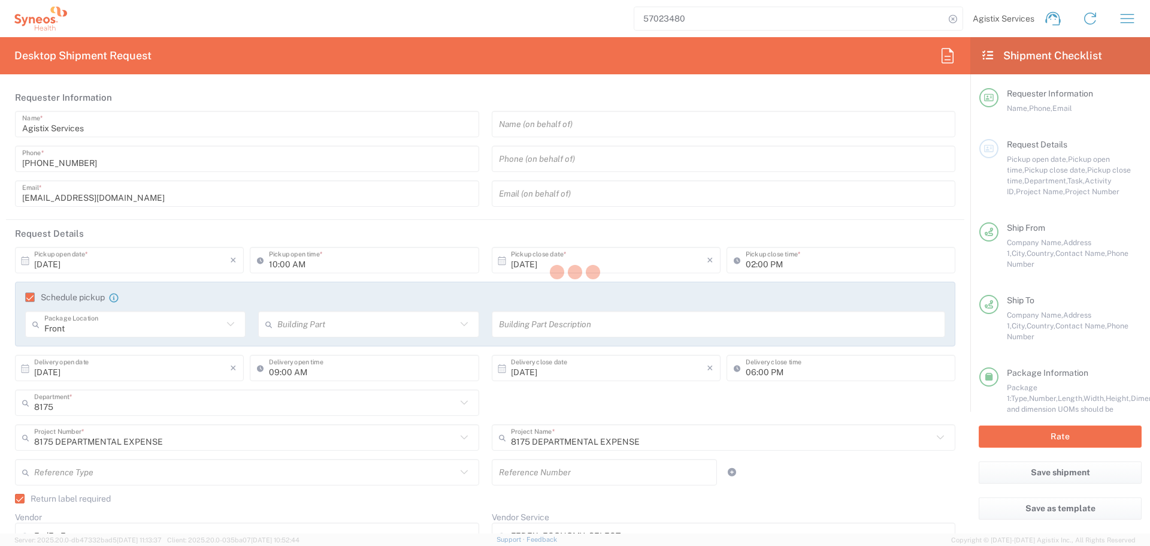
type input "Sender/Shipper"
type input "Delivery Duty Paid"
type input "4510"
type input "[US_STATE]"
